Goal: Task Accomplishment & Management: Manage account settings

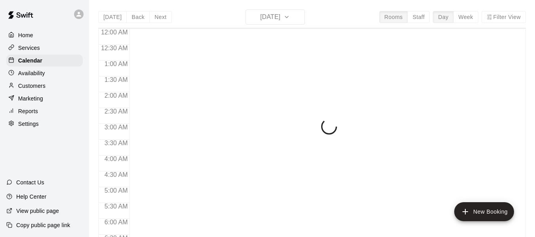
scroll to position [311, 0]
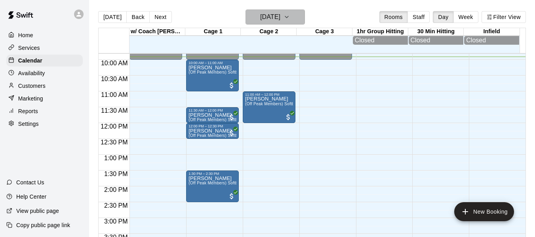
click at [288, 17] on icon "button" at bounding box center [286, 17] width 3 height 2
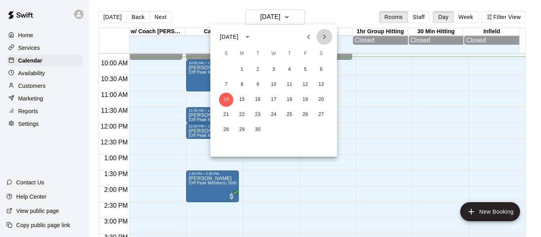
click at [323, 35] on icon "Next month" at bounding box center [324, 36] width 3 height 5
click at [310, 39] on icon "Previous month" at bounding box center [309, 37] width 10 height 10
click at [243, 128] on button "29" at bounding box center [242, 130] width 14 height 14
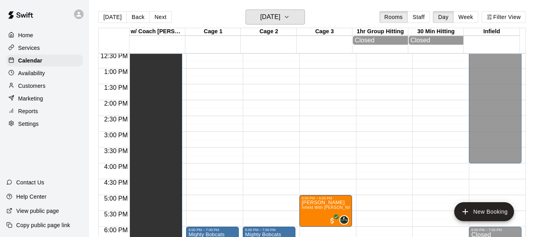
scroll to position [390, 0]
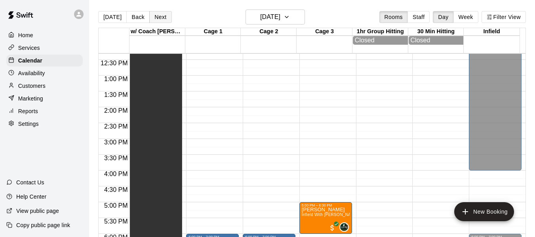
click at [159, 19] on button "Next" at bounding box center [160, 17] width 22 height 12
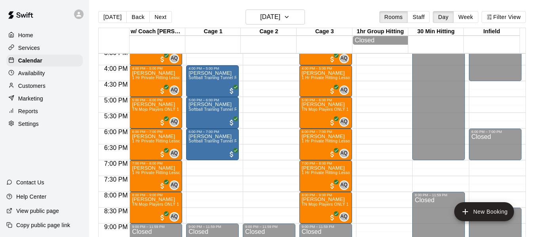
scroll to position [496, 0]
click at [173, 62] on span "AQ" at bounding box center [174, 58] width 7 height 8
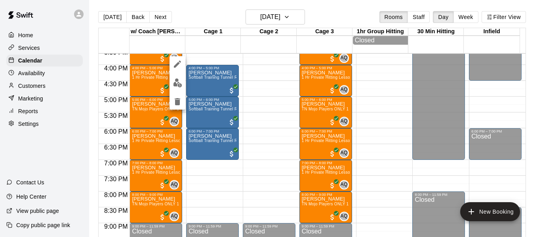
click at [257, 92] on div at bounding box center [270, 118] width 541 height 237
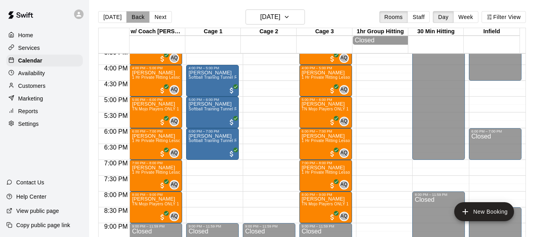
click at [133, 20] on button "Back" at bounding box center [137, 17] width 23 height 12
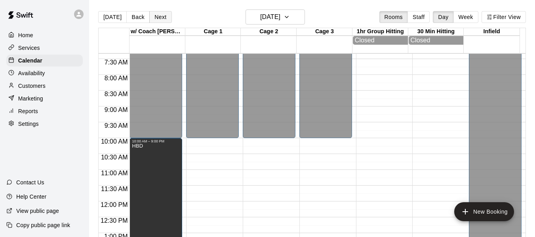
scroll to position [232, 0]
click at [156, 12] on button "Next" at bounding box center [160, 17] width 22 height 12
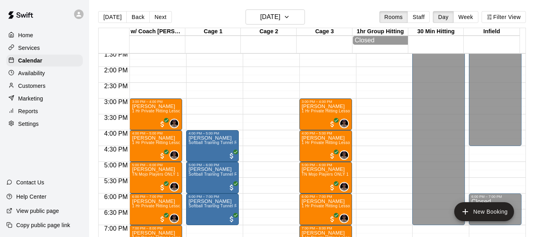
scroll to position [430, 0]
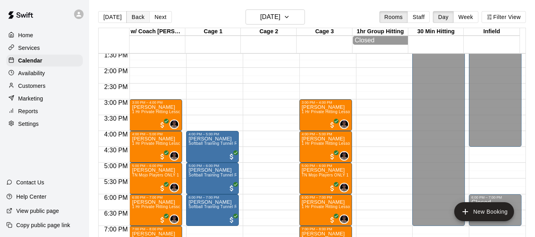
click at [136, 18] on button "Back" at bounding box center [137, 17] width 23 height 12
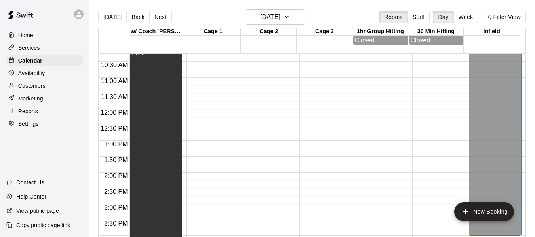
scroll to position [324, 0]
click at [162, 16] on button "Next" at bounding box center [160, 17] width 22 height 12
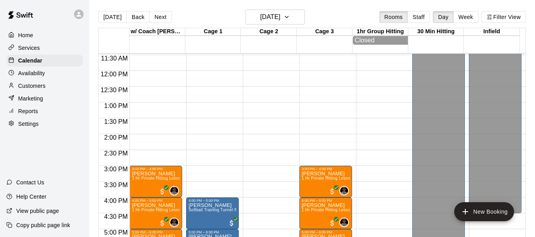
scroll to position [350, 0]
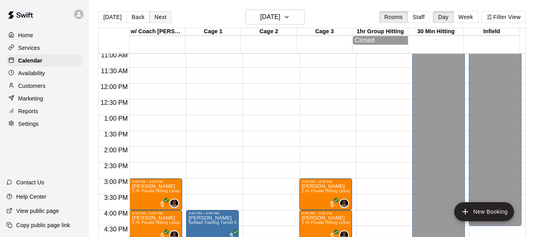
click at [159, 15] on button "Next" at bounding box center [160, 17] width 22 height 12
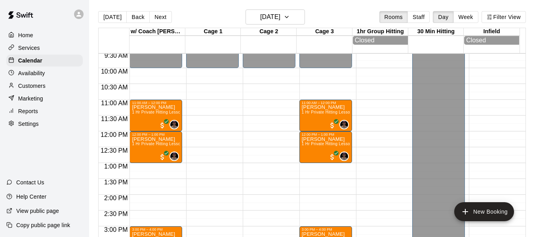
scroll to position [258, 0]
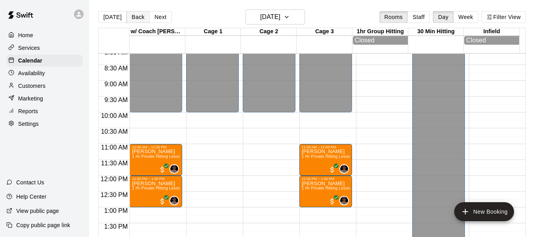
click at [135, 20] on button "Back" at bounding box center [137, 17] width 23 height 12
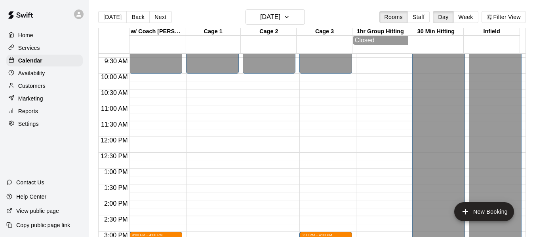
scroll to position [298, 0]
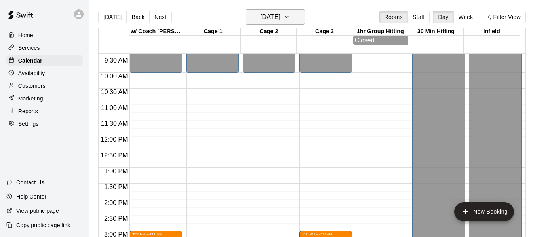
click at [290, 14] on icon "button" at bounding box center [286, 17] width 6 height 10
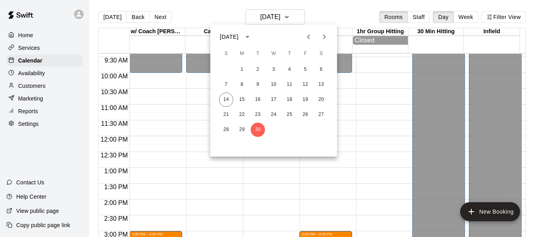
click at [326, 37] on icon "Next month" at bounding box center [324, 36] width 3 height 5
click at [290, 67] on button "2" at bounding box center [289, 70] width 14 height 14
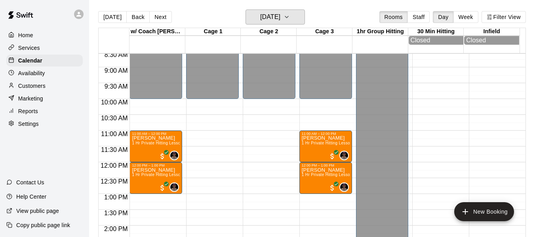
scroll to position [271, 0]
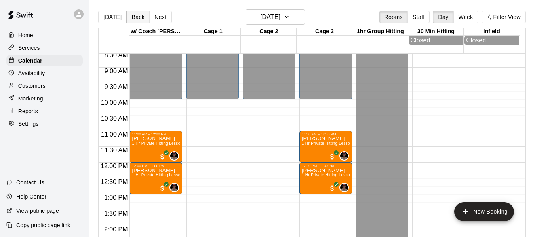
click at [141, 17] on button "Back" at bounding box center [137, 17] width 23 height 12
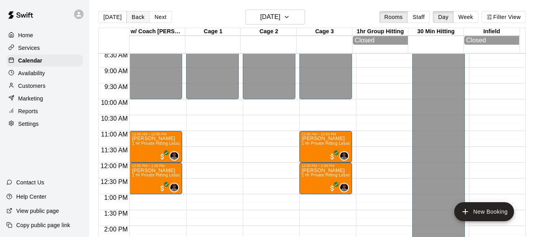
click at [141, 17] on button "Back" at bounding box center [137, 17] width 23 height 12
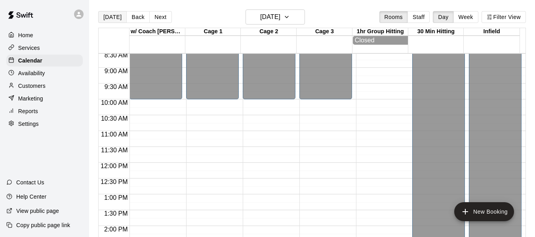
click at [116, 19] on button "[DATE]" at bounding box center [112, 17] width 29 height 12
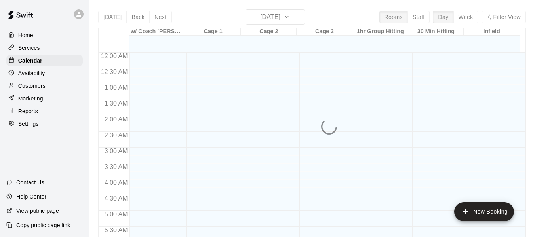
scroll to position [331, 0]
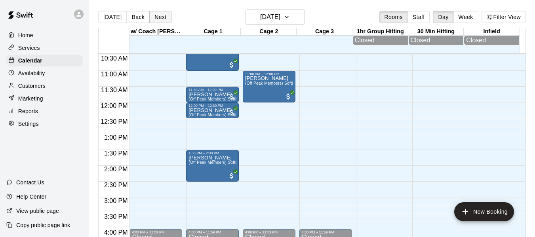
click at [164, 21] on button "Next" at bounding box center [160, 17] width 22 height 12
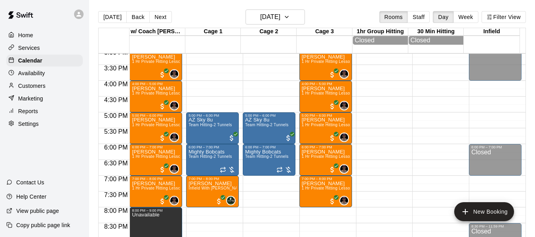
scroll to position [490, 0]
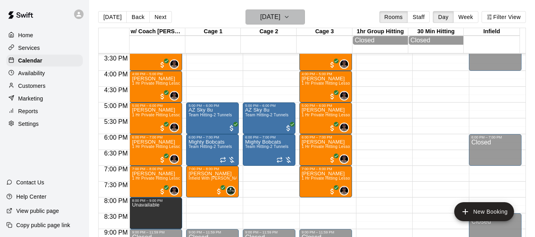
click at [290, 17] on icon "button" at bounding box center [286, 17] width 6 height 10
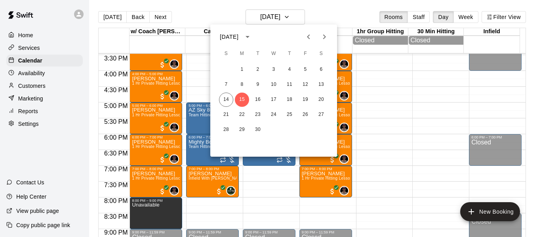
click at [327, 34] on icon "Next month" at bounding box center [324, 37] width 10 height 10
click at [277, 129] on button "26" at bounding box center [273, 130] width 14 height 14
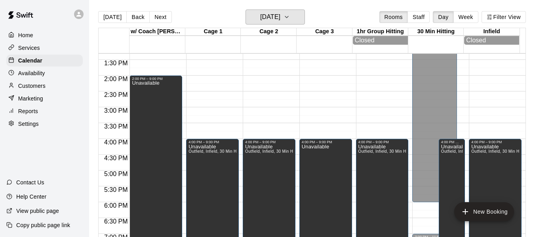
scroll to position [358, 0]
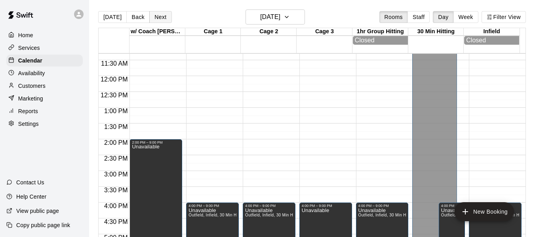
click at [160, 16] on button "Next" at bounding box center [160, 17] width 22 height 12
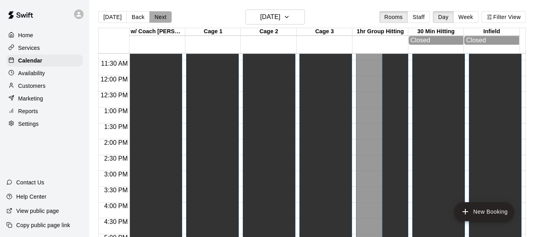
click at [160, 16] on button "Next" at bounding box center [160, 17] width 22 height 12
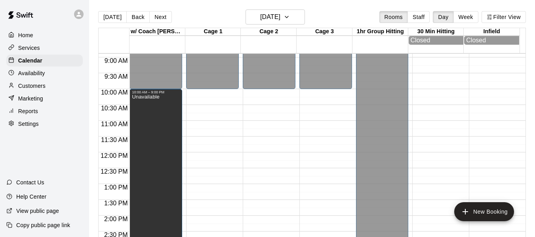
scroll to position [279, 0]
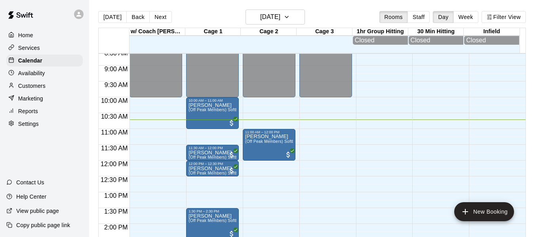
scroll to position [273, 0]
click at [161, 16] on button "Next" at bounding box center [160, 17] width 22 height 12
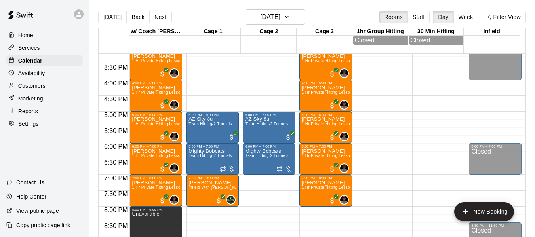
scroll to position [484, 0]
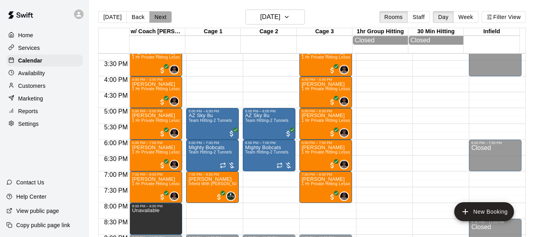
click at [159, 19] on button "Next" at bounding box center [160, 17] width 22 height 12
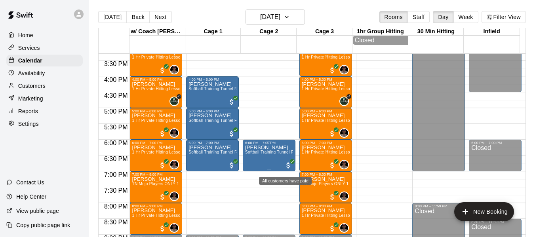
click at [285, 167] on span "All customers have paid" at bounding box center [288, 166] width 8 height 8
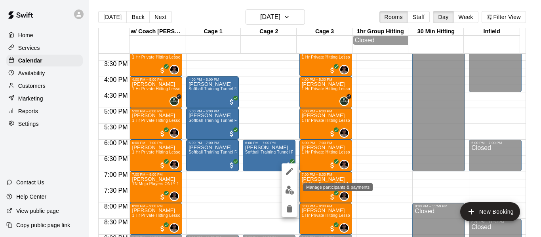
click at [290, 192] on img "edit" at bounding box center [289, 190] width 9 height 9
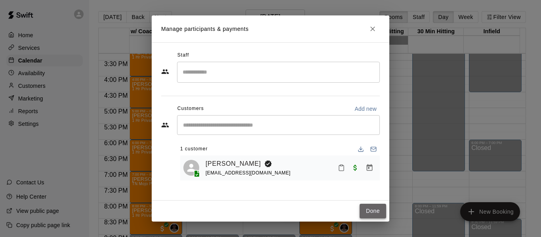
click at [368, 211] on button "Done" at bounding box center [372, 211] width 27 height 15
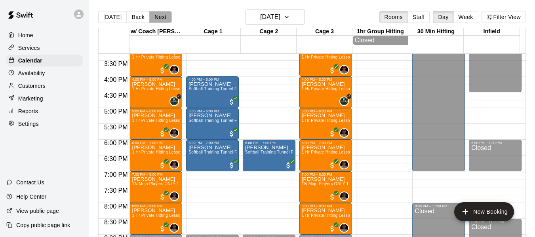
click at [160, 18] on button "Next" at bounding box center [160, 17] width 22 height 12
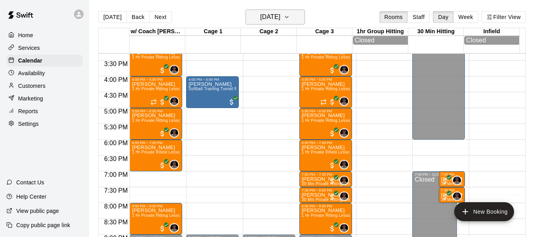
click at [290, 19] on icon "button" at bounding box center [286, 17] width 6 height 10
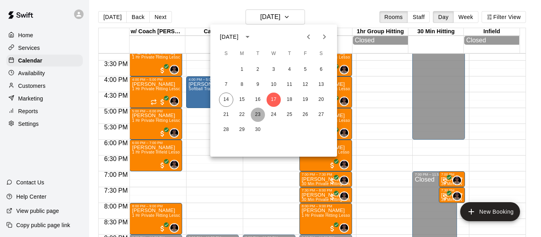
click at [259, 115] on button "23" at bounding box center [258, 115] width 14 height 14
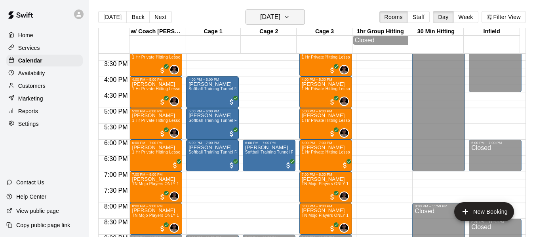
click at [290, 18] on icon "button" at bounding box center [286, 17] width 6 height 10
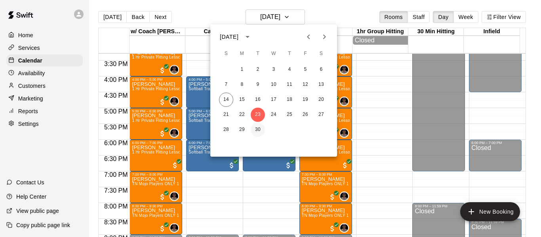
click at [255, 129] on button "30" at bounding box center [258, 130] width 14 height 14
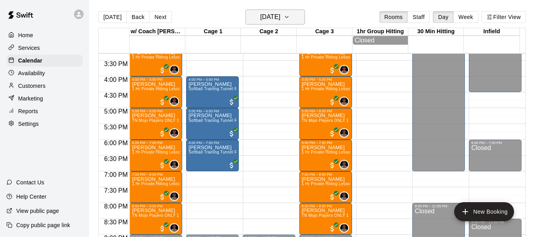
click at [303, 15] on button "Tuesday Sep 30" at bounding box center [274, 17] width 59 height 15
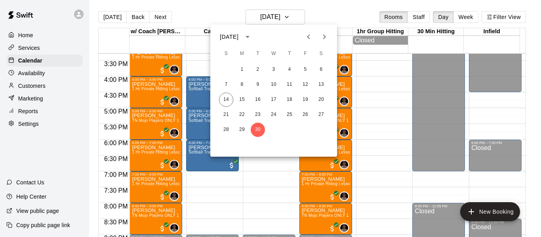
click at [323, 34] on icon "Next month" at bounding box center [324, 37] width 10 height 10
click at [257, 84] on button "7" at bounding box center [258, 85] width 14 height 14
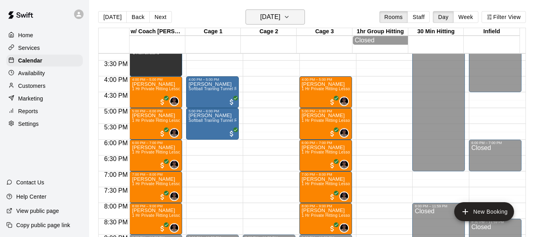
click at [290, 15] on icon "button" at bounding box center [286, 17] width 6 height 10
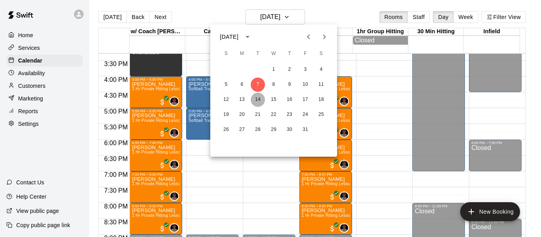
click at [258, 100] on button "14" at bounding box center [258, 100] width 14 height 14
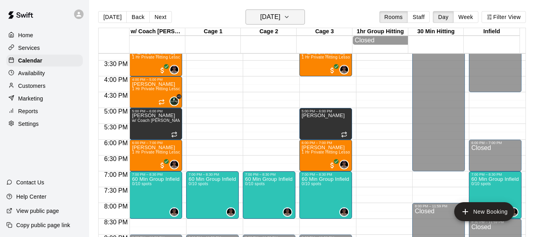
click at [290, 15] on icon "button" at bounding box center [286, 17] width 6 height 10
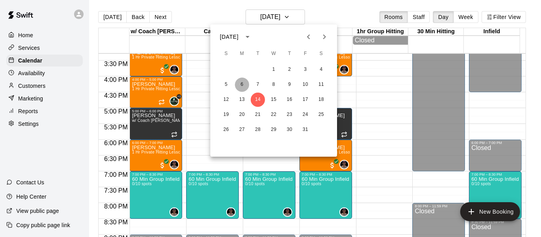
click at [239, 82] on button "6" at bounding box center [242, 85] width 14 height 14
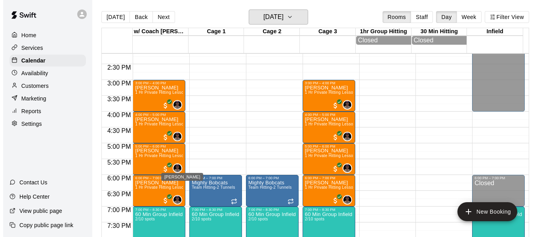
scroll to position [418, 0]
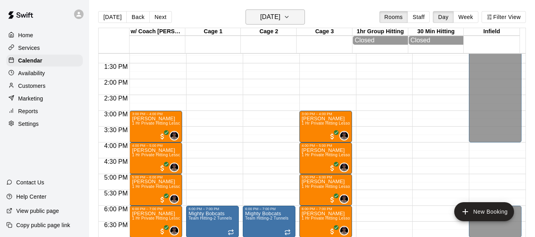
click at [290, 17] on icon "button" at bounding box center [286, 17] width 6 height 10
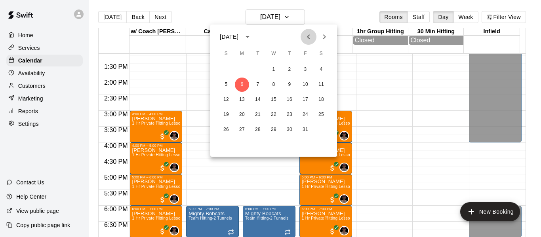
click at [307, 36] on icon "Previous month" at bounding box center [309, 37] width 10 height 10
click at [243, 112] on button "22" at bounding box center [242, 115] width 14 height 14
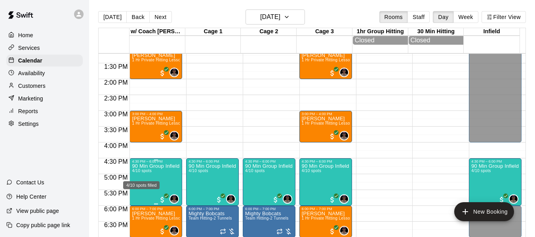
click at [141, 172] on span "4/10 spots" at bounding box center [141, 171] width 19 height 4
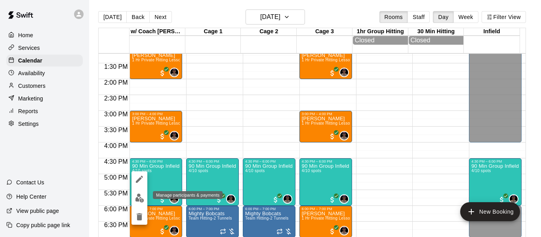
click at [141, 195] on img "edit" at bounding box center [139, 198] width 9 height 9
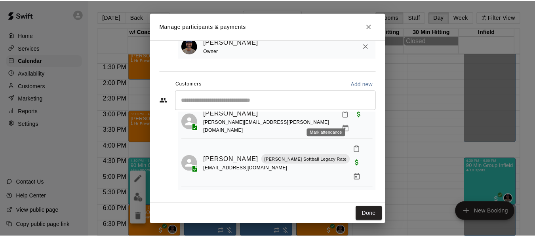
scroll to position [40, 0]
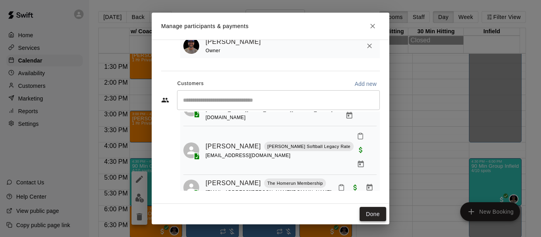
click at [376, 211] on button "Done" at bounding box center [372, 214] width 27 height 15
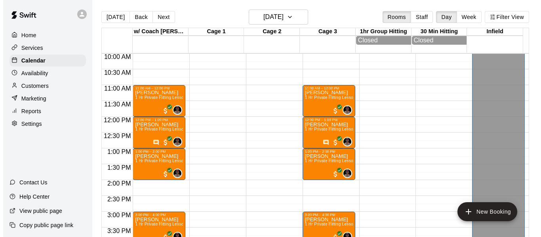
scroll to position [312, 0]
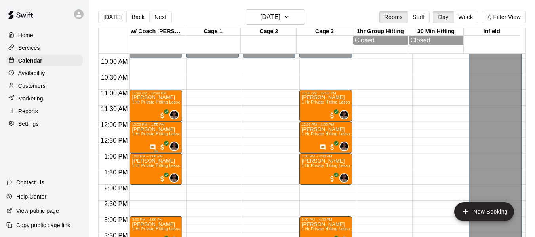
click at [159, 129] on p "Natalie Sheely" at bounding box center [156, 129] width 48 height 0
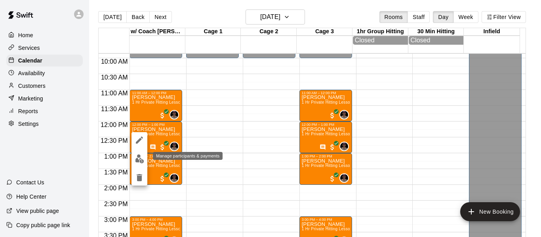
click at [136, 155] on img "edit" at bounding box center [139, 158] width 9 height 9
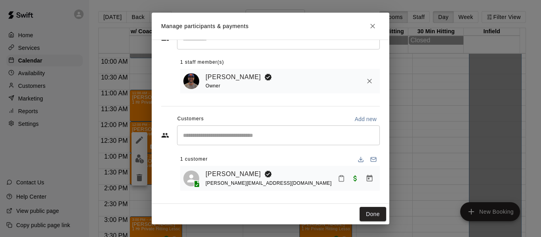
scroll to position [33, 0]
click at [234, 170] on link "Natalie Sheely" at bounding box center [232, 174] width 55 height 10
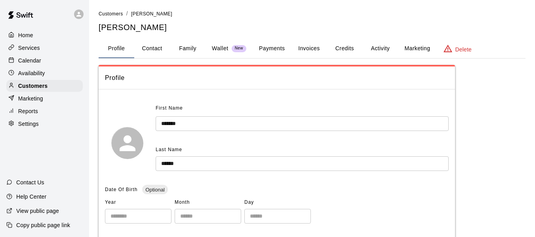
click at [188, 45] on button "Family" at bounding box center [188, 48] width 36 height 19
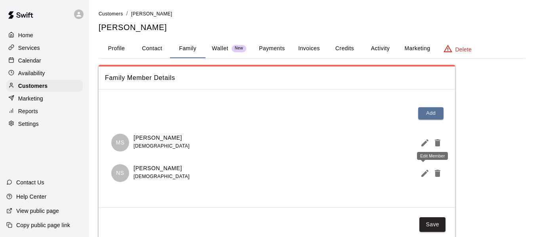
click at [422, 174] on icon "Edit Member" at bounding box center [425, 174] width 10 height 10
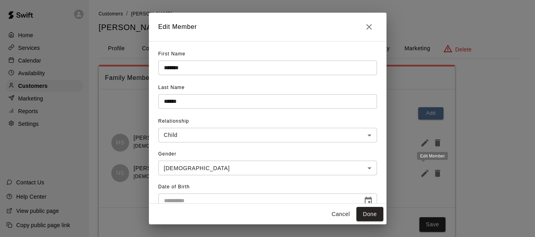
type input "**********"
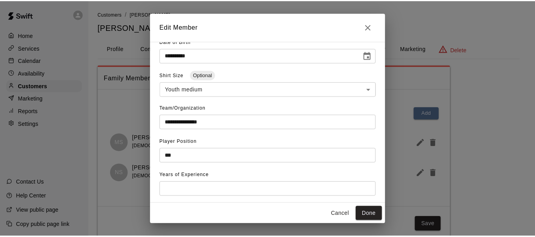
scroll to position [164, 0]
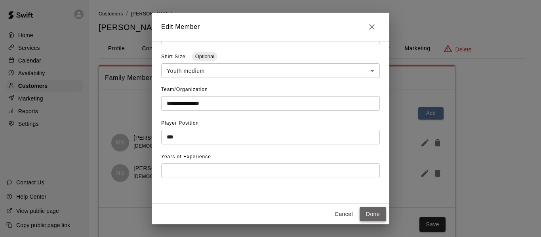
click at [371, 215] on button "Done" at bounding box center [372, 214] width 27 height 15
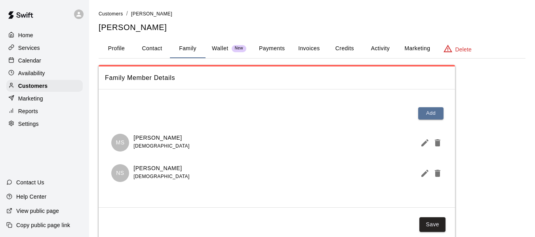
click at [162, 140] on p "Madalynn Sheely" at bounding box center [161, 138] width 56 height 8
click at [34, 87] on p "Customers" at bounding box center [32, 86] width 29 height 8
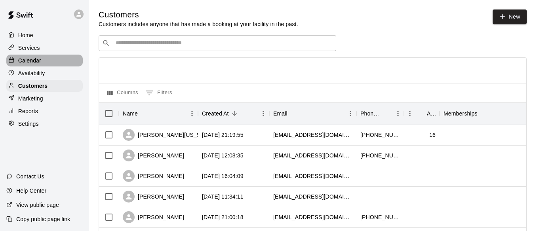
click at [46, 57] on div "Calendar" at bounding box center [44, 61] width 76 height 12
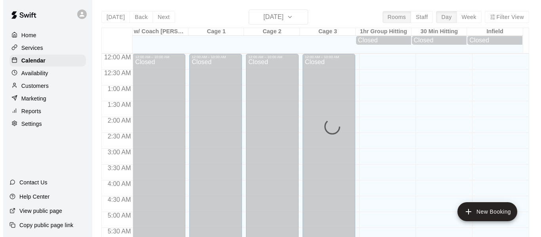
scroll to position [344, 0]
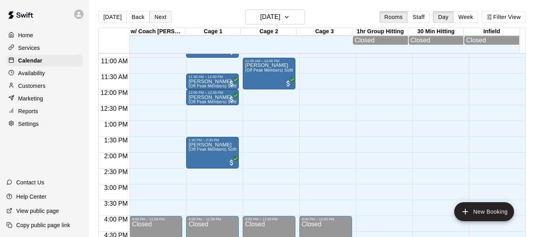
click at [156, 17] on button "Next" at bounding box center [160, 17] width 22 height 12
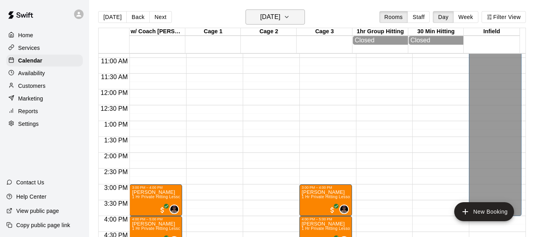
click at [290, 12] on icon "button" at bounding box center [286, 17] width 6 height 10
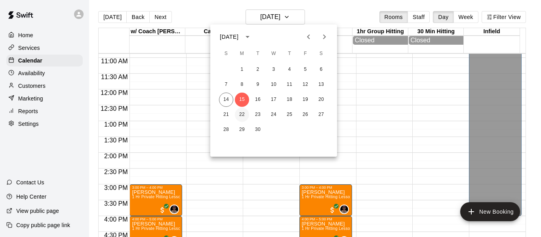
click at [243, 117] on button "22" at bounding box center [242, 115] width 14 height 14
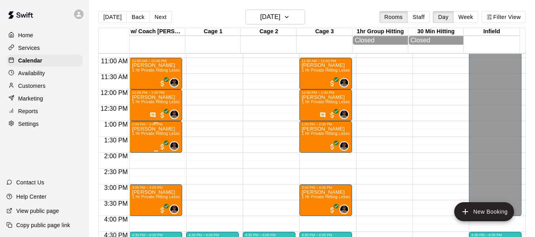
click at [150, 129] on p "Lily Stavola" at bounding box center [156, 129] width 48 height 0
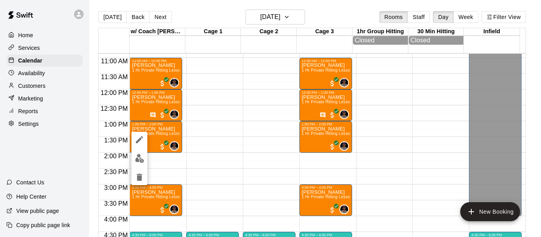
click at [137, 160] on img "edit" at bounding box center [139, 158] width 9 height 9
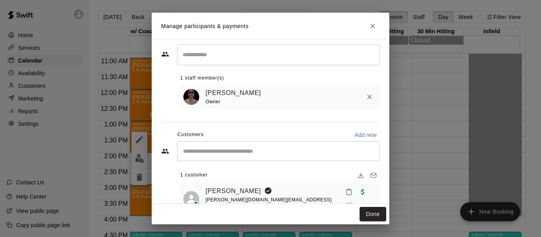
scroll to position [33, 0]
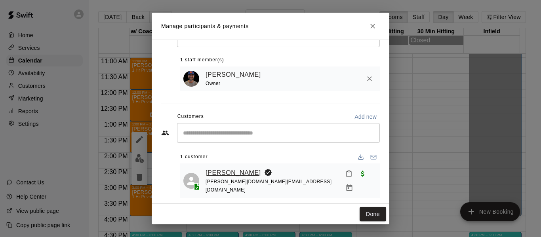
click at [226, 172] on link "Lily Stavola" at bounding box center [232, 173] width 55 height 10
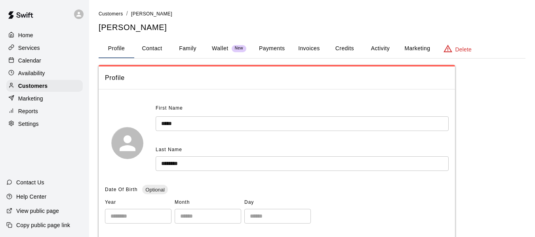
click at [198, 52] on button "Family" at bounding box center [188, 48] width 36 height 19
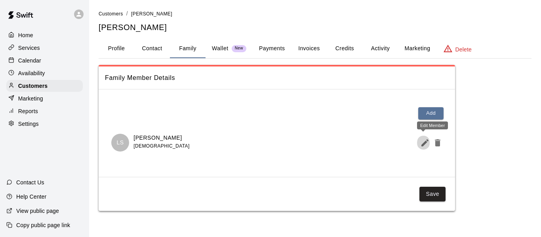
click at [428, 145] on icon "Edit Member" at bounding box center [425, 143] width 10 height 10
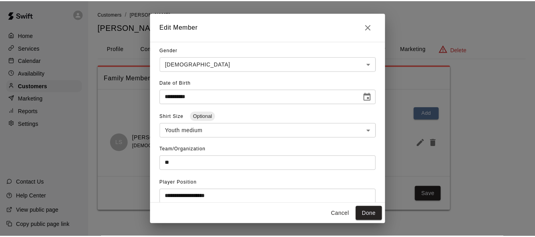
scroll to position [106, 0]
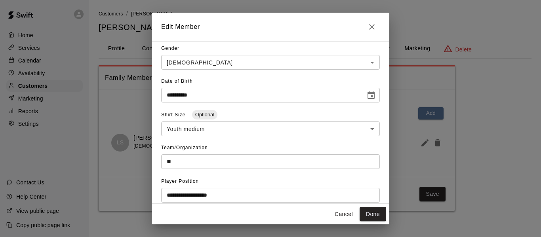
click at [371, 27] on icon "Close" at bounding box center [372, 27] width 6 height 6
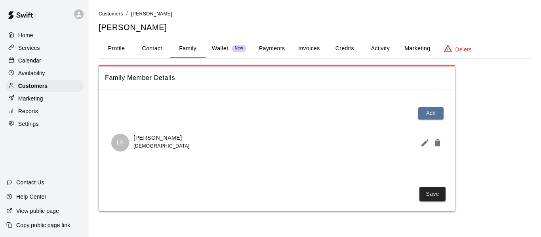
click at [41, 62] on div "Calendar" at bounding box center [44, 61] width 76 height 12
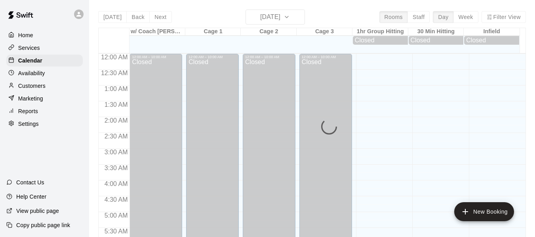
scroll to position [344, 0]
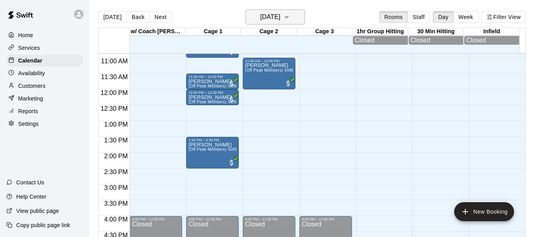
click at [291, 15] on button "[DATE]" at bounding box center [274, 17] width 59 height 15
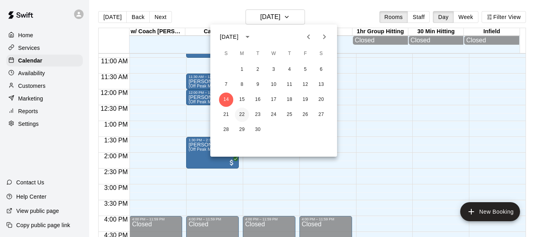
click at [241, 113] on button "22" at bounding box center [242, 115] width 14 height 14
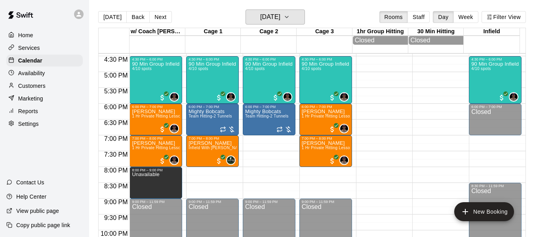
scroll to position [516, 0]
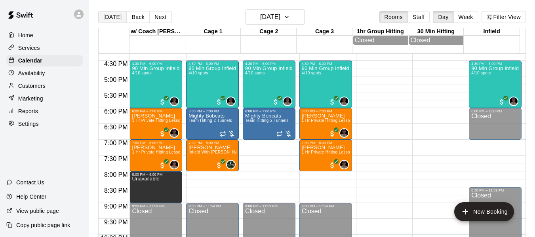
click at [117, 17] on button "[DATE]" at bounding box center [112, 17] width 29 height 12
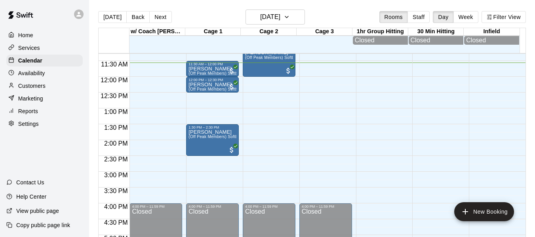
scroll to position [357, 0]
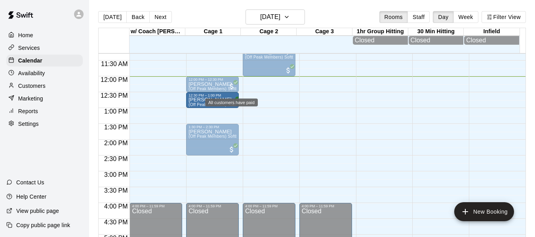
drag, startPoint x: 203, startPoint y: 70, endPoint x: 218, endPoint y: 107, distance: 39.6
drag, startPoint x: 207, startPoint y: 65, endPoint x: 215, endPoint y: 102, distance: 37.7
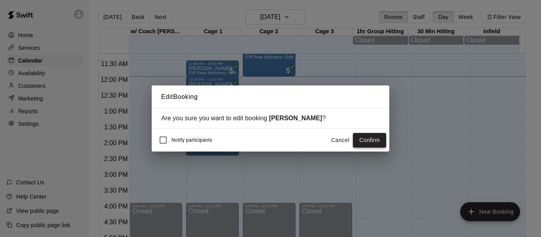
click at [361, 140] on button "Confirm" at bounding box center [369, 140] width 33 height 15
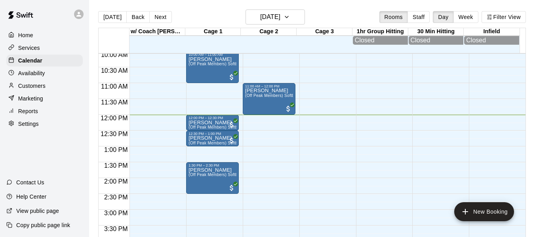
scroll to position [318, 0]
